Goal: Transaction & Acquisition: Purchase product/service

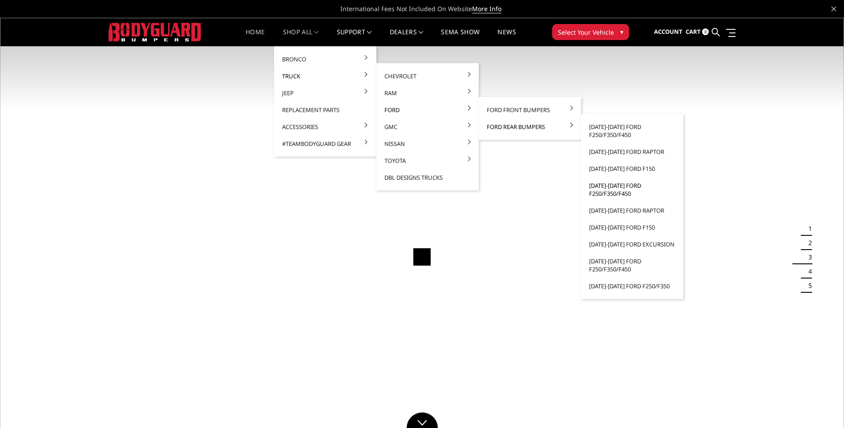
click at [620, 188] on link "[DATE]-[DATE] Ford F250/F350/F450" at bounding box center [632, 189] width 95 height 25
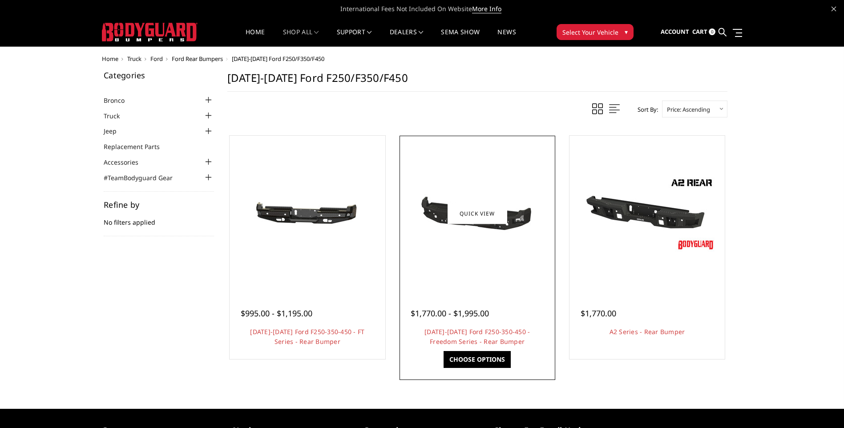
click at [429, 207] on img at bounding box center [477, 214] width 142 height 68
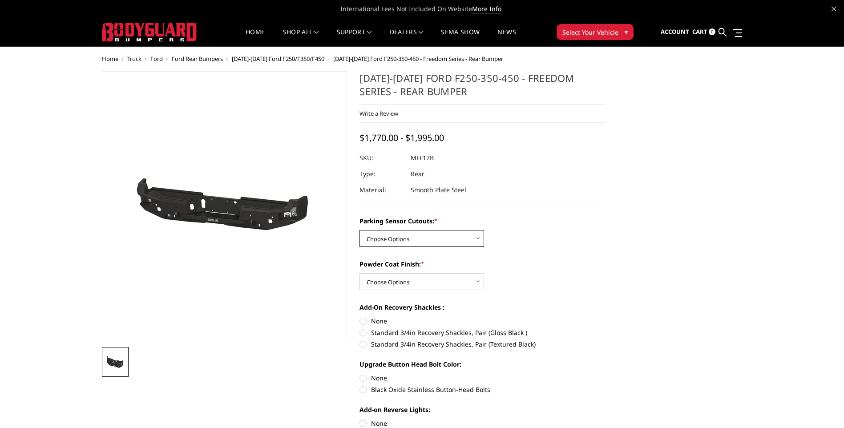
click at [436, 241] on select "Choose Options No - Without Parking Sensor Cutouts Yes - With Parking Sensor Cu…" at bounding box center [422, 238] width 125 height 17
select select "3074"
click at [360, 230] on select "Choose Options No - Without Parking Sensor Cutouts Yes - With Parking Sensor Cu…" at bounding box center [422, 238] width 125 height 17
click at [422, 280] on select "Choose Options Bare Metal Texture Black Powder Coat" at bounding box center [422, 281] width 125 height 17
select select "3076"
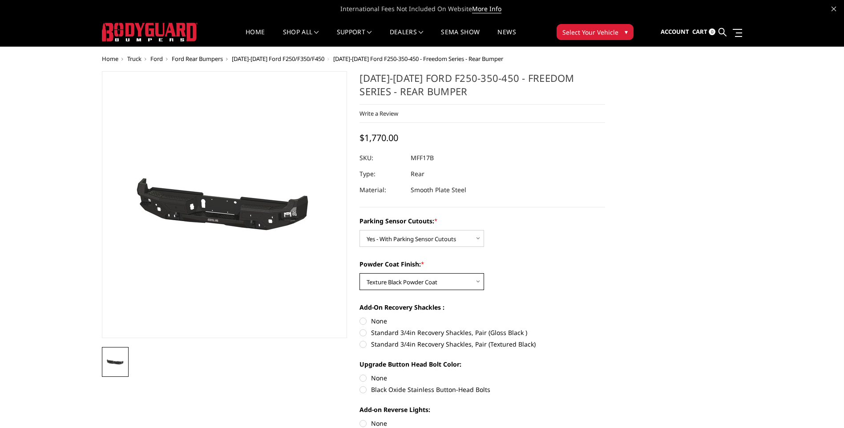
click at [360, 273] on select "Choose Options Bare Metal Texture Black Powder Coat" at bounding box center [422, 281] width 125 height 17
click at [365, 344] on label "Standard 3/4in Recovery Shackles, Pair (Textured Black)" at bounding box center [483, 344] width 246 height 9
click at [605, 328] on input "Standard 3/4in Recovery Shackles, Pair (Textured Black)" at bounding box center [605, 328] width 0 height 0
radio input "true"
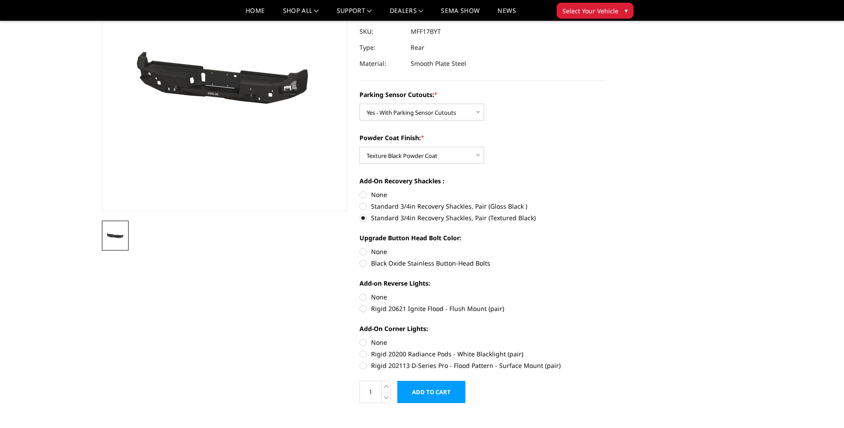
scroll to position [119, 0]
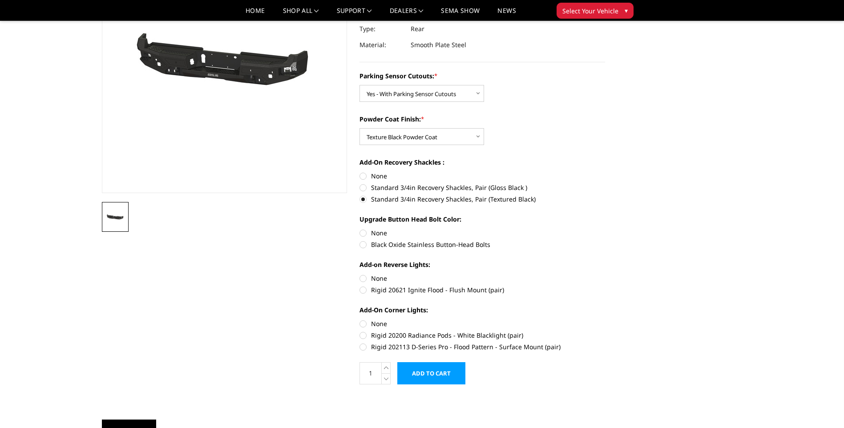
click at [362, 323] on label "None" at bounding box center [483, 323] width 246 height 9
click at [360, 320] on input "None" at bounding box center [360, 319] width 0 height 0
radio input "true"
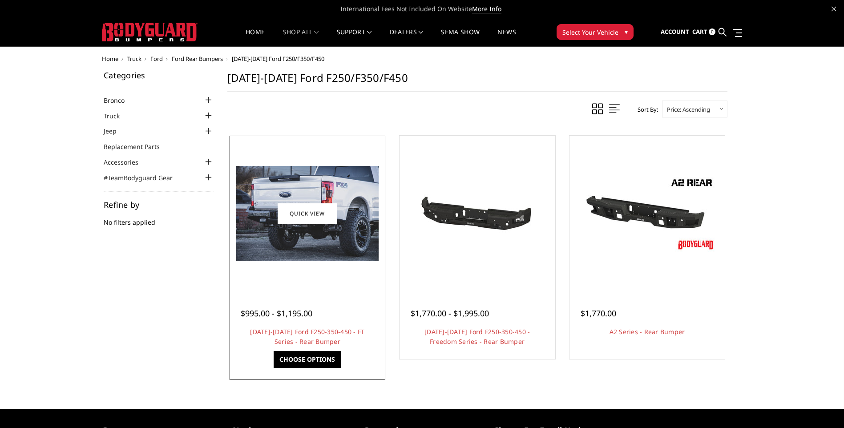
click at [286, 241] on img at bounding box center [307, 213] width 142 height 95
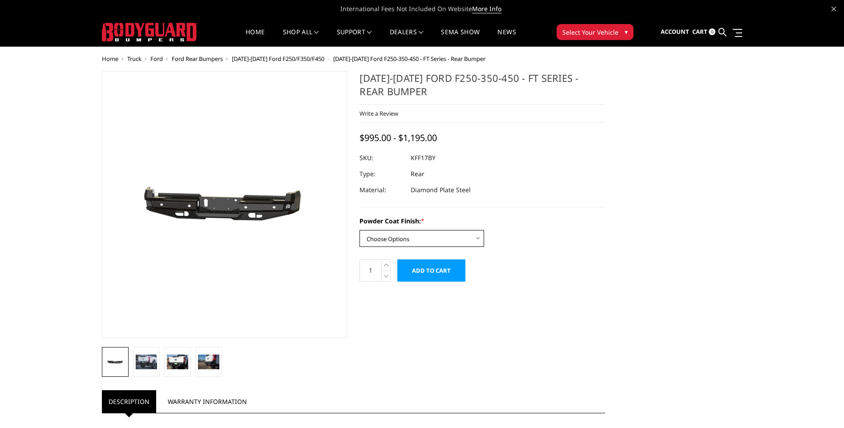
click at [439, 239] on select "Choose Options Bare Metal Gloss Black Powder Coat Textured Black Powder Coat" at bounding box center [422, 238] width 125 height 17
select select "3410"
click at [360, 230] on select "Choose Options Bare Metal Gloss Black Powder Coat Textured Black Powder Coat" at bounding box center [422, 238] width 125 height 17
click at [142, 364] on img at bounding box center [146, 362] width 21 height 14
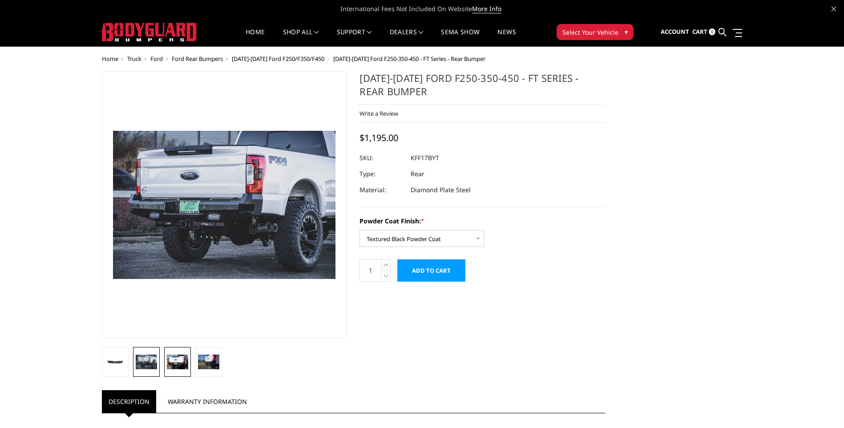
click at [174, 356] on img at bounding box center [177, 362] width 21 height 14
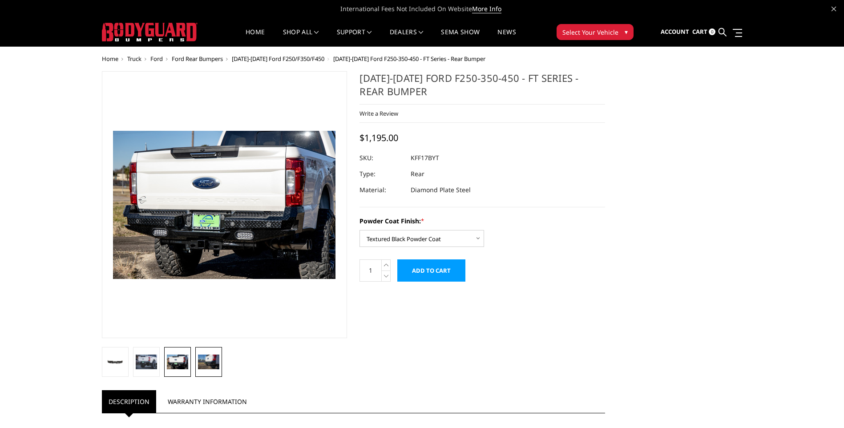
click at [205, 360] on img at bounding box center [208, 362] width 21 height 14
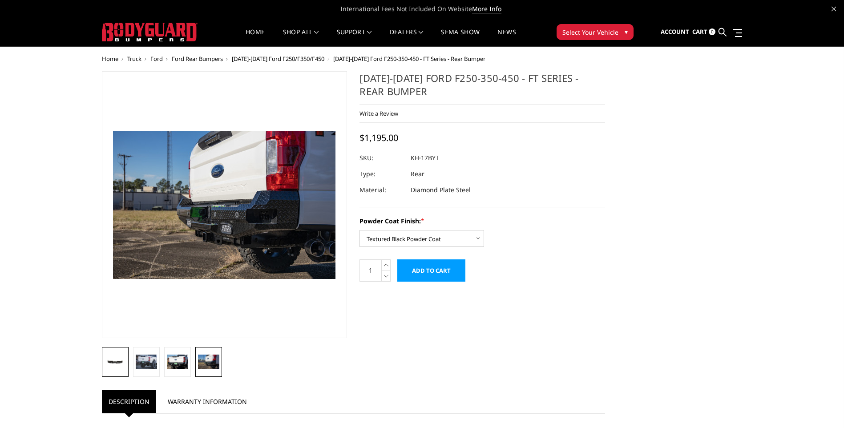
click at [113, 361] on img at bounding box center [115, 362] width 21 height 10
